Goal: Check status: Check status

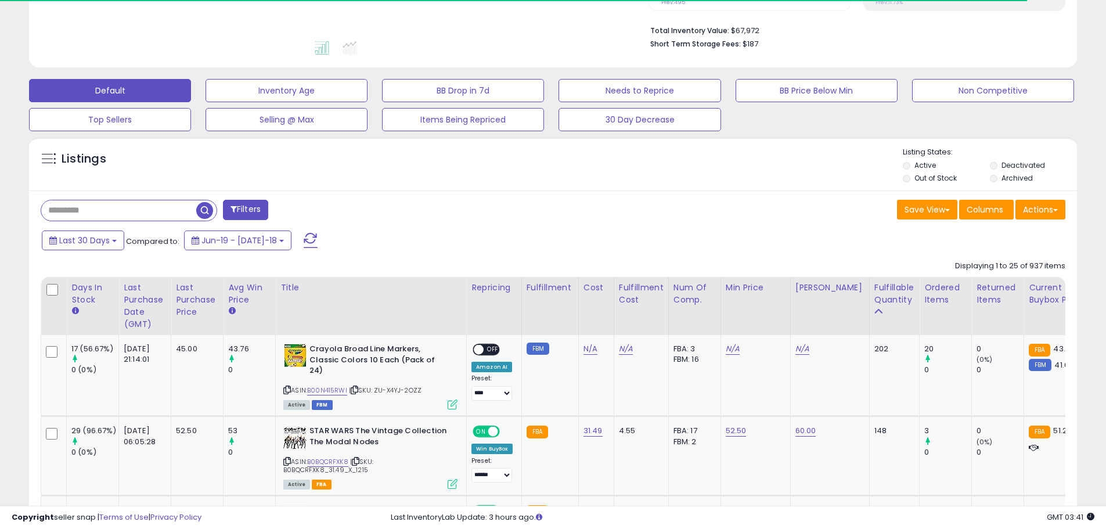
scroll to position [309, 0]
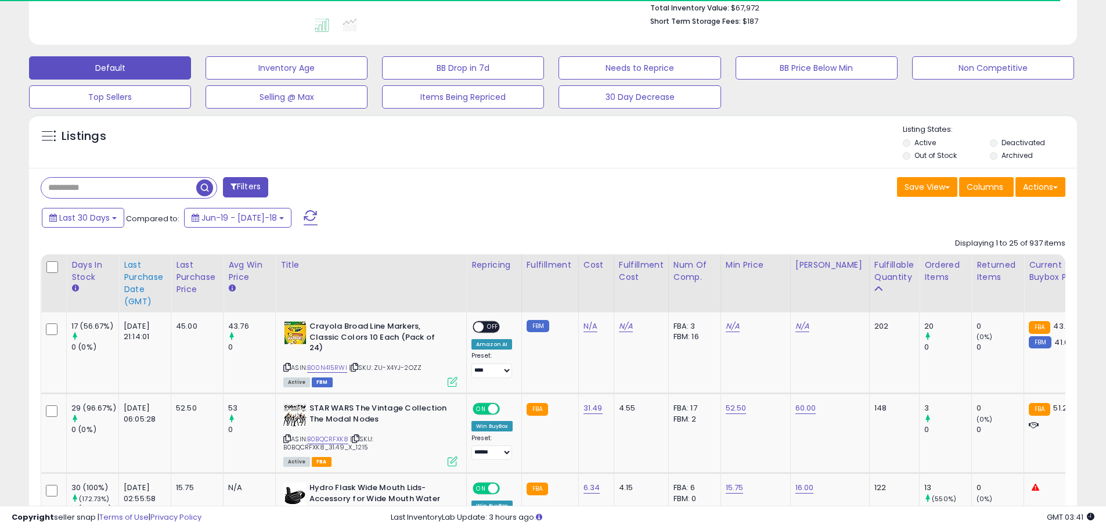
click at [134, 284] on div "Last Purchase Date (GMT)" at bounding box center [145, 283] width 42 height 49
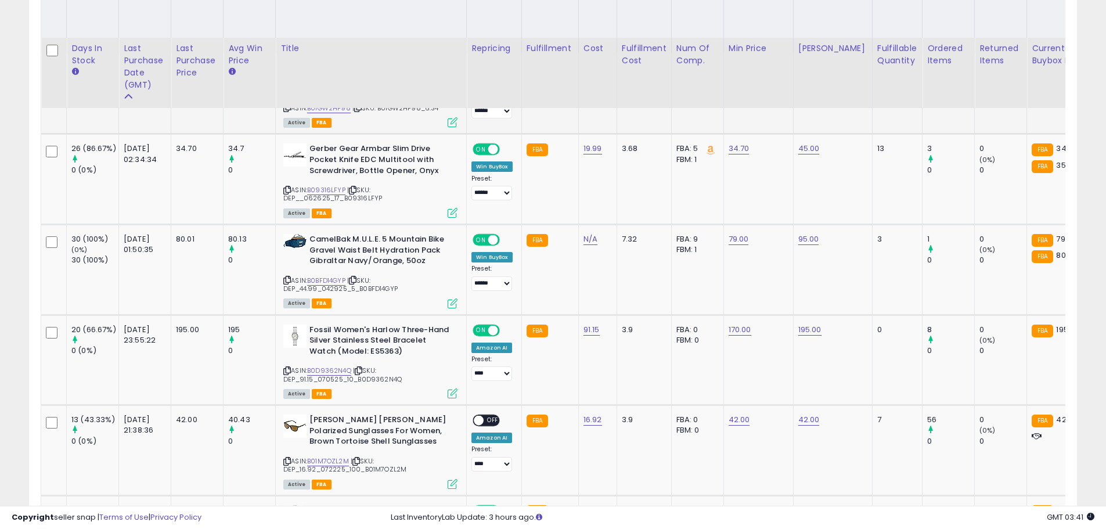
scroll to position [619, 0]
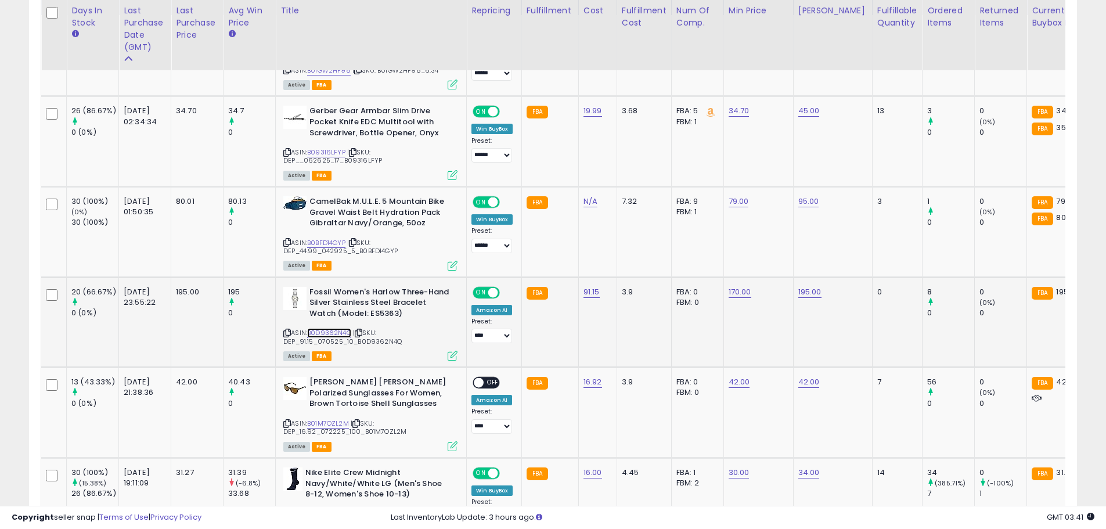
click at [339, 332] on link "B0D9362N4Q" at bounding box center [329, 333] width 44 height 10
click at [340, 424] on link "B01M7OZL2M" at bounding box center [328, 424] width 42 height 10
click at [340, 330] on link "B0D9362N4Q" at bounding box center [329, 333] width 44 height 10
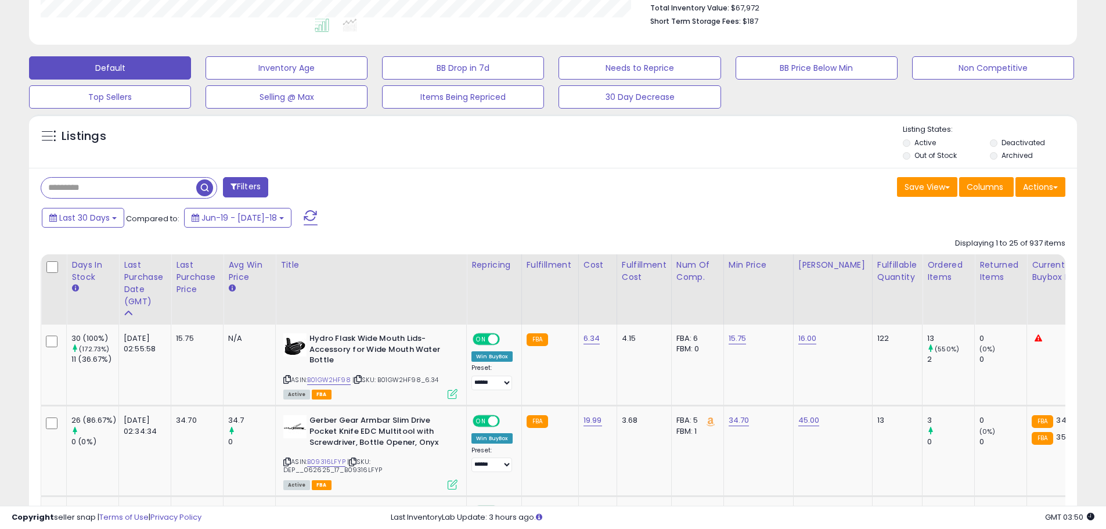
scroll to position [0, 0]
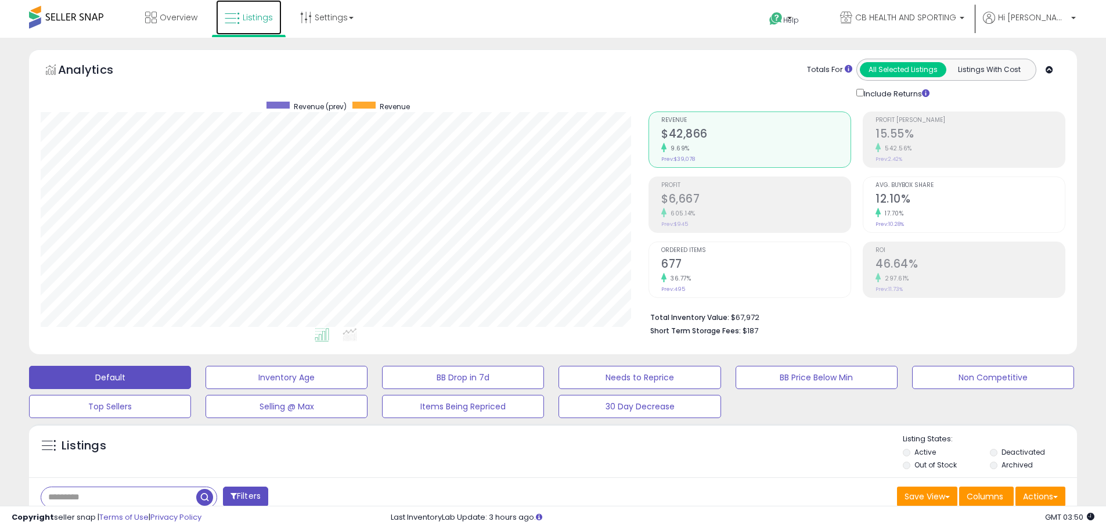
click at [244, 12] on span "Listings" at bounding box center [258, 18] width 30 height 12
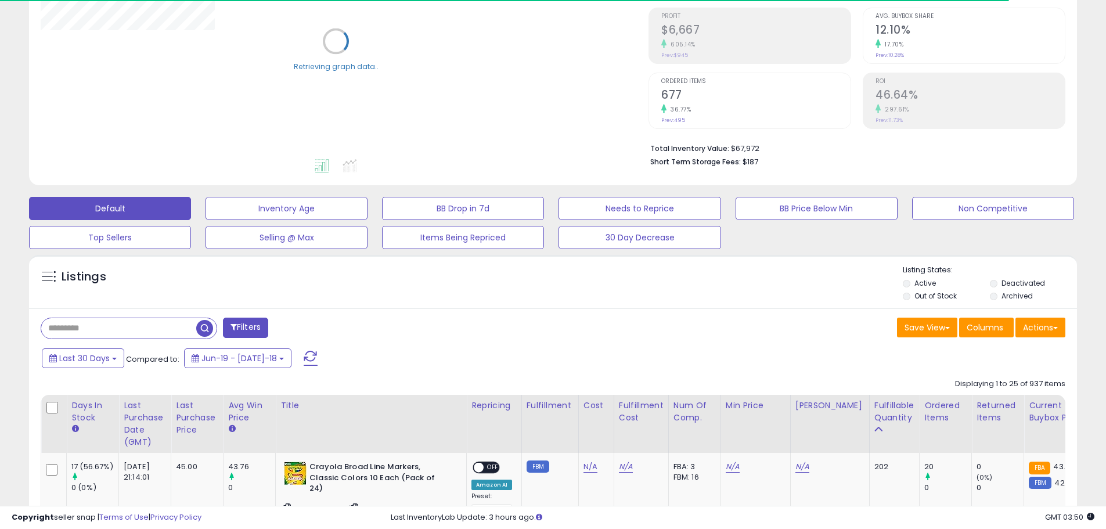
scroll to position [309, 0]
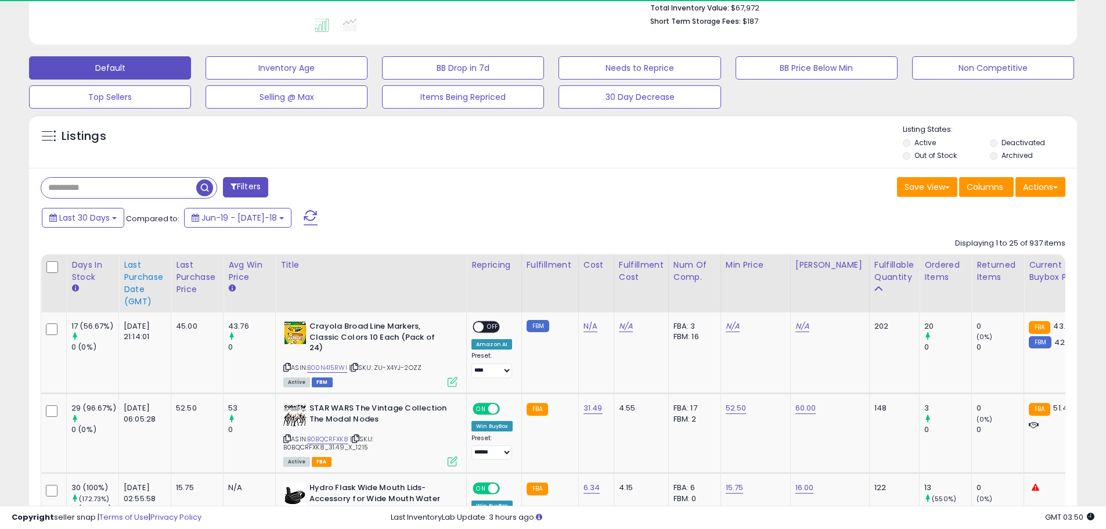
click at [152, 265] on div "Last Purchase Date (GMT)" at bounding box center [145, 283] width 42 height 49
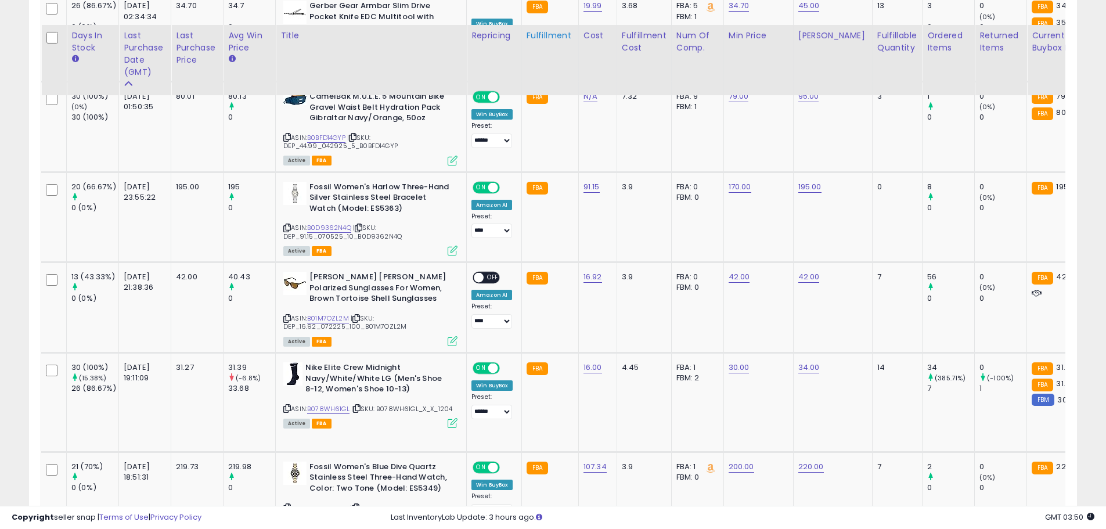
scroll to position [774, 0]
